Goal: Check status

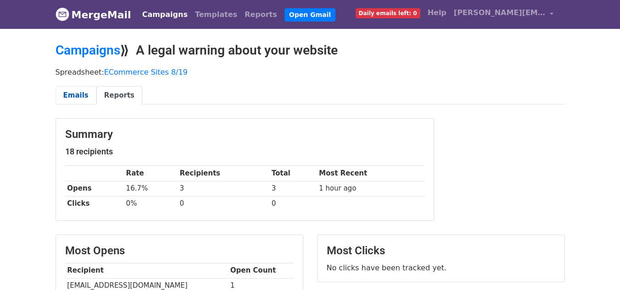
click at [66, 94] on link "Emails" at bounding box center [76, 95] width 41 height 19
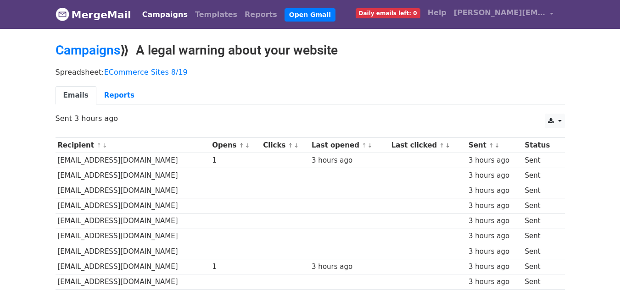
click at [243, 87] on ul "Emails Reports" at bounding box center [310, 95] width 509 height 19
click at [135, 72] on link "ECommerce Sites 8/19" at bounding box center [145, 72] width 83 height 9
click at [100, 51] on link "Campaigns" at bounding box center [88, 50] width 65 height 15
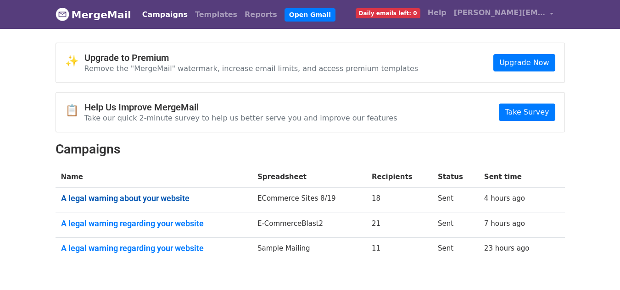
click at [164, 196] on link "A legal warning about your website" at bounding box center [153, 199] width 185 height 10
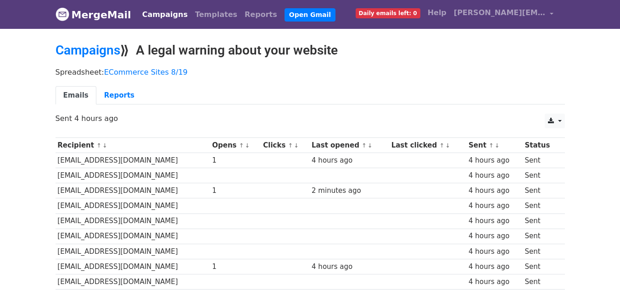
click at [402, 100] on ul "Emails Reports" at bounding box center [310, 95] width 509 height 19
